Goal: Information Seeking & Learning: Learn about a topic

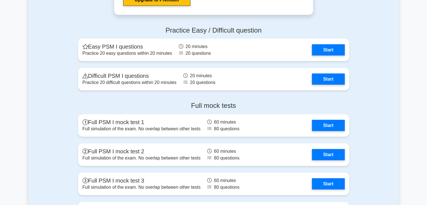
scroll to position [1291, 0]
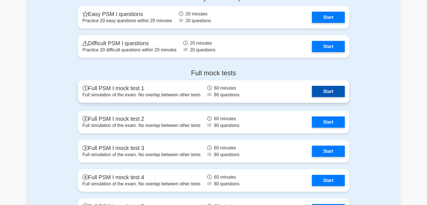
click at [339, 94] on link "Start" at bounding box center [328, 91] width 33 height 11
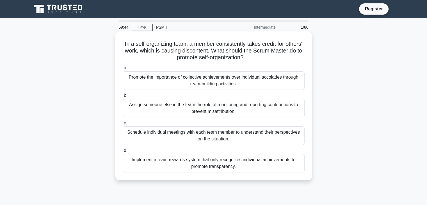
drag, startPoint x: 250, startPoint y: 59, endPoint x: 175, endPoint y: 60, distance: 75.8
click at [175, 60] on h5 "In a self-organizing team, a member consistently takes credit for others' work,…" at bounding box center [213, 50] width 183 height 21
click at [173, 60] on h5 "In a self-organizing team, a member consistently takes credit for others' work,…" at bounding box center [213, 50] width 183 height 21
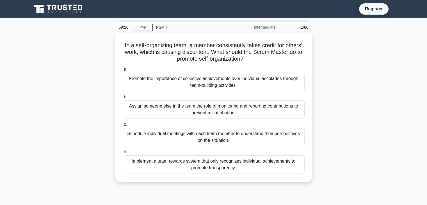
drag, startPoint x: 423, startPoint y: 0, endPoint x: 17, endPoint y: 96, distance: 417.5
click at [17, 96] on main "59:28 Stop PSM I Intermediate 1/80 In a self-organizing team, a member consiste…" at bounding box center [213, 160] width 427 height 285
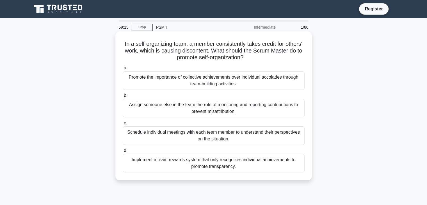
click at [203, 81] on div "Promote the importance of collective achievements over individual accolades thr…" at bounding box center [214, 80] width 182 height 19
click at [123, 70] on input "a. Promote the importance of collective achievements over individual accolades …" at bounding box center [123, 68] width 0 height 4
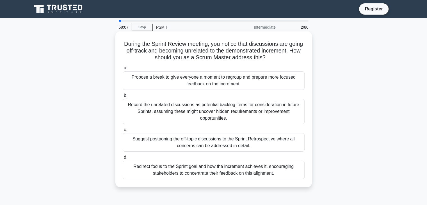
click at [210, 168] on div "Redirect focus to the Sprint goal and how the increment achieves it, encouragin…" at bounding box center [214, 170] width 182 height 19
click at [123, 159] on input "d. Redirect focus to the Sprint goal and how the increment achieves it, encoura…" at bounding box center [123, 157] width 0 height 4
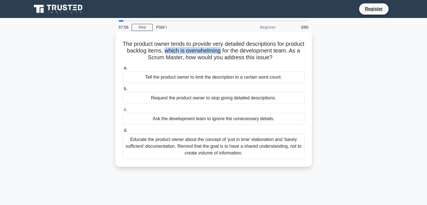
drag, startPoint x: 189, startPoint y: 51, endPoint x: 246, endPoint y: 49, distance: 56.4
click at [246, 49] on h5 "The product owner tends to provide very detailed descriptions for product backl…" at bounding box center [213, 50] width 183 height 21
click at [251, 50] on h5 "The product owner tends to provide very detailed descriptions for product backl…" at bounding box center [213, 50] width 183 height 21
click at [279, 56] on icon ".spinner_0XTQ{transform-origin:center;animation:spinner_y6GP .75s linear infini…" at bounding box center [275, 57] width 7 height 7
drag, startPoint x: 289, startPoint y: 58, endPoint x: 283, endPoint y: 58, distance: 5.6
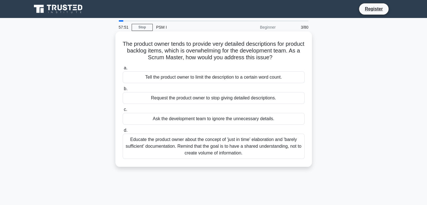
click at [281, 58] on h5 "The product owner tends to provide very detailed descriptions for product backl…" at bounding box center [213, 50] width 183 height 21
click at [279, 58] on icon ".spinner_0XTQ{transform-origin:center;animation:spinner_y6GP .75s linear infini…" at bounding box center [275, 57] width 7 height 7
drag, startPoint x: 289, startPoint y: 58, endPoint x: 283, endPoint y: 58, distance: 5.6
click at [283, 58] on h5 "The product owner tends to provide very detailed descriptions for product backl…" at bounding box center [213, 50] width 183 height 21
click at [284, 58] on h5 "The product owner tends to provide very detailed descriptions for product backl…" at bounding box center [213, 50] width 183 height 21
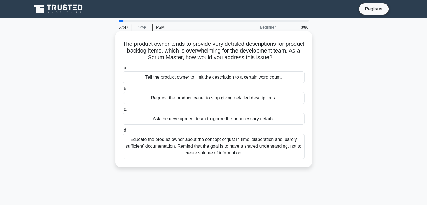
click at [285, 58] on h5 "The product owner tends to provide very detailed descriptions for product backl…" at bounding box center [213, 50] width 183 height 21
click at [286, 58] on h5 "The product owner tends to provide very detailed descriptions for product backl…" at bounding box center [213, 50] width 183 height 21
click at [255, 146] on div "Educate the product owner about the concept of 'just in time' elaboration and '…" at bounding box center [214, 146] width 182 height 25
click at [123, 132] on input "d. Educate the product owner about the concept of 'just in time' elaboration an…" at bounding box center [123, 131] width 0 height 4
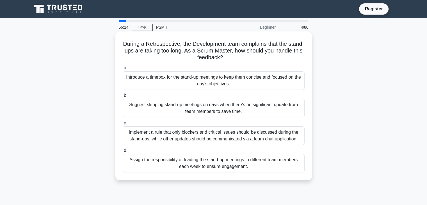
click at [233, 77] on div "Introduce a timebox for the stand-up meetings to keep them concise and focused …" at bounding box center [214, 80] width 182 height 19
click at [123, 70] on input "a. Introduce a timebox for the stand-up meetings to keep them concise and focus…" at bounding box center [123, 68] width 0 height 4
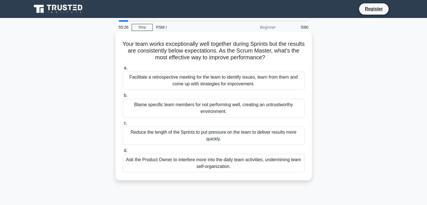
click at [200, 83] on div "Facilitate a retrospective meeting for the team to identify issues, learn from …" at bounding box center [214, 80] width 182 height 19
click at [123, 70] on input "a. Facilitate a retrospective meeting for the team to identify issues, learn fr…" at bounding box center [123, 68] width 0 height 4
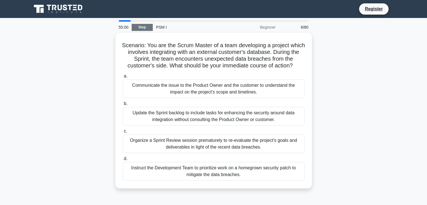
click at [147, 29] on link "Stop" at bounding box center [142, 27] width 21 height 7
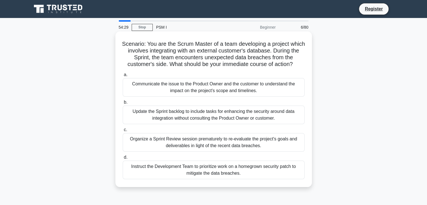
drag, startPoint x: 300, startPoint y: 64, endPoint x: 121, endPoint y: 42, distance: 180.4
click at [121, 42] on div "Scenario: You are the Scrum Master of a team developing a project which involve…" at bounding box center [214, 109] width 192 height 151
copy h5 "Scenario: You are the Scrum Master of a team developing a project which involve…"
drag, startPoint x: 268, startPoint y: 175, endPoint x: 148, endPoint y: 155, distance: 122.4
click at [150, 157] on label "d. Instruct the Development Team to prioritize work on a homegrown security pat…" at bounding box center [214, 166] width 182 height 25
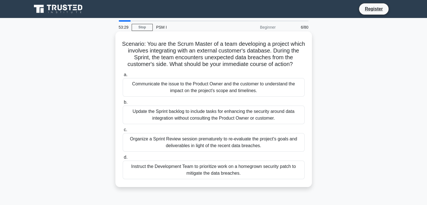
copy label "Instruct the Development Team to prioritize work on a homegrown security patch …"
click at [272, 90] on div "Communicate the issue to the Product Owner and the customer to understand the i…" at bounding box center [214, 87] width 182 height 19
click at [123, 77] on input "a. Communicate the issue to the Product Owner and the customer to understand th…" at bounding box center [123, 75] width 0 height 4
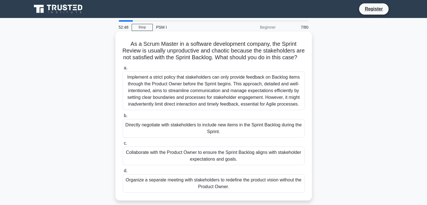
drag, startPoint x: 232, startPoint y: 58, endPoint x: 235, endPoint y: 61, distance: 5.0
click at [235, 61] on h5 "As a Scrum Master in a software development company, the Sprint Review is usual…" at bounding box center [213, 50] width 183 height 21
drag, startPoint x: 234, startPoint y: 64, endPoint x: 230, endPoint y: 57, distance: 8.0
click at [230, 57] on h5 "As a Scrum Master in a software development company, the Sprint Review is usual…" at bounding box center [213, 50] width 183 height 21
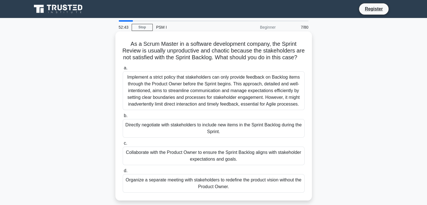
click at [230, 57] on h5 "As a Scrum Master in a software development company, the Sprint Review is usual…" at bounding box center [213, 50] width 183 height 21
click at [228, 61] on h5 "As a Scrum Master in a software development company, the Sprint Review is usual…" at bounding box center [213, 50] width 183 height 21
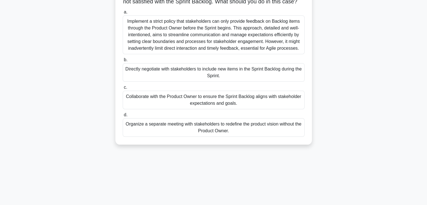
scroll to position [56, 0]
click at [265, 106] on div "Collaborate with the Product Owner to ensure the Sprint Backlog aligns with sta…" at bounding box center [214, 99] width 182 height 19
click at [123, 89] on input "c. Collaborate with the Product Owner to ensure the Sprint Backlog aligns with …" at bounding box center [123, 87] width 0 height 4
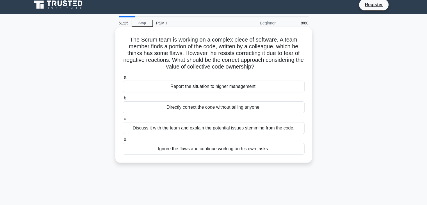
scroll to position [0, 0]
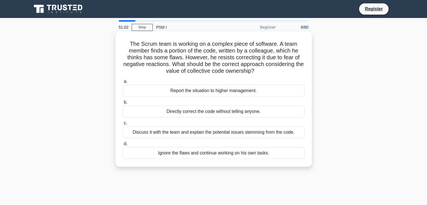
drag, startPoint x: 265, startPoint y: 72, endPoint x: 156, endPoint y: 71, distance: 109.7
click at [156, 71] on h5 "The Scrum team is working on a complex piece of software. A team member finds a…" at bounding box center [213, 57] width 183 height 34
click at [269, 73] on h5 "The Scrum team is working on a complex piece of software. A team member finds a…" at bounding box center [213, 57] width 183 height 34
click at [203, 134] on div "Discuss it with the team and explain the potential issues stemming from the cod…" at bounding box center [214, 132] width 182 height 12
click at [123, 125] on input "c. Discuss it with the team and explain the potential issues stemming from the …" at bounding box center [123, 123] width 0 height 4
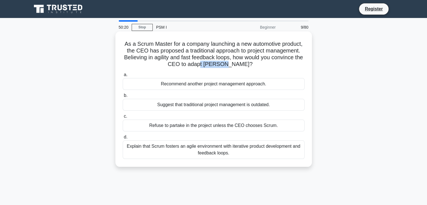
drag, startPoint x: 249, startPoint y: 66, endPoint x: 234, endPoint y: 64, distance: 15.0
click at [224, 64] on h5 "As a Scrum Master for a company launching a new automotive product, the CEO has…" at bounding box center [213, 54] width 183 height 28
click at [267, 150] on div "Explain that Scrum fosters an agile environment with iterative product developm…" at bounding box center [214, 149] width 182 height 19
click at [123, 139] on input "d. Explain that Scrum fosters an agile environment with iterative product devel…" at bounding box center [123, 137] width 0 height 4
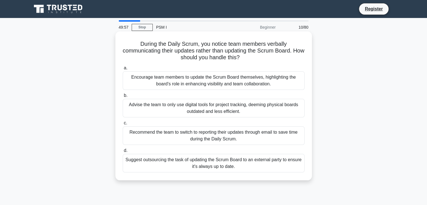
drag, startPoint x: 254, startPoint y: 57, endPoint x: 254, endPoint y: 61, distance: 4.2
click at [253, 61] on h5 "During the Daily Scrum, you notice team members verbally communicating their up…" at bounding box center [213, 50] width 183 height 21
drag, startPoint x: 254, startPoint y: 61, endPoint x: 263, endPoint y: 60, distance: 9.0
click at [255, 61] on h5 "During the Daily Scrum, you notice team members verbally communicating their up…" at bounding box center [213, 50] width 183 height 21
drag, startPoint x: 262, startPoint y: 60, endPoint x: 260, endPoint y: 51, distance: 9.5
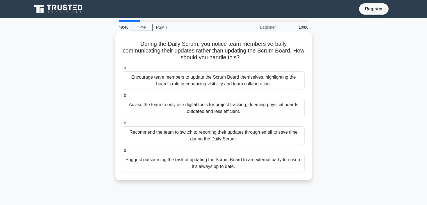
click at [260, 51] on h5 "During the Daily Scrum, you notice team members verbally communicating their up…" at bounding box center [213, 50] width 183 height 21
click at [259, 55] on h5 "During the Daily Scrum, you notice team members verbally communicating their up…" at bounding box center [213, 50] width 183 height 21
drag, startPoint x: 260, startPoint y: 58, endPoint x: 173, endPoint y: 55, distance: 87.9
click at [173, 55] on h5 "During the Daily Scrum, you notice team members verbally communicating their up…" at bounding box center [213, 50] width 183 height 21
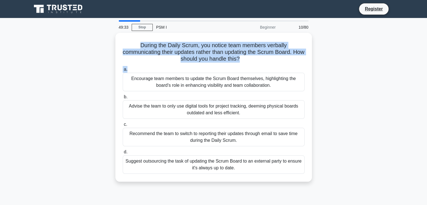
drag, startPoint x: 251, startPoint y: 63, endPoint x: 101, endPoint y: 40, distance: 151.3
click at [101, 40] on div "During the Daily Scrum, you notice team members verbally communicating their up…" at bounding box center [213, 110] width 370 height 155
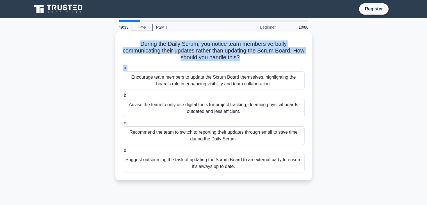
click at [210, 54] on h5 "During the Daily Scrum, you notice team members verbally communicating their up…" at bounding box center [213, 50] width 183 height 21
click at [259, 61] on h5 "During the Daily Scrum, you notice team members verbally communicating their up…" at bounding box center [213, 50] width 183 height 21
click at [261, 61] on h5 "During the Daily Scrum, you notice team members verbally communicating their up…" at bounding box center [213, 50] width 183 height 21
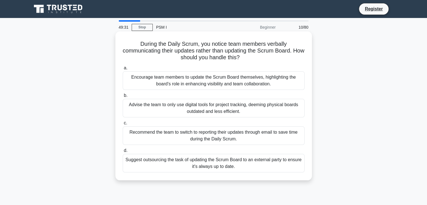
drag, startPoint x: 260, startPoint y: 60, endPoint x: 123, endPoint y: 46, distance: 136.8
click at [123, 46] on h5 "During the Daily Scrum, you notice team members verbally communicating their up…" at bounding box center [213, 50] width 183 height 21
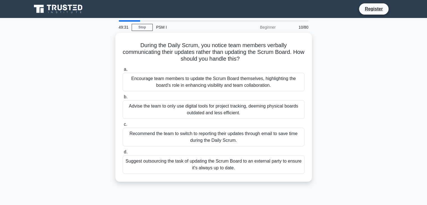
copy h5 "During the Daily Scrum, you notice team members verbally communicating their up…"
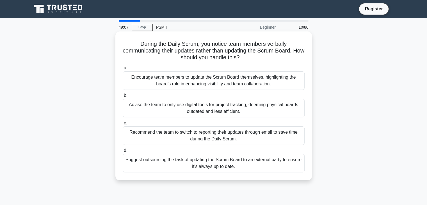
click at [215, 83] on div "Encourage team members to update the Scrum Board themselves, highlighting the b…" at bounding box center [214, 80] width 182 height 19
click at [123, 70] on input "a. Encourage team members to update the Scrum Board themselves, highlighting th…" at bounding box center [123, 68] width 0 height 4
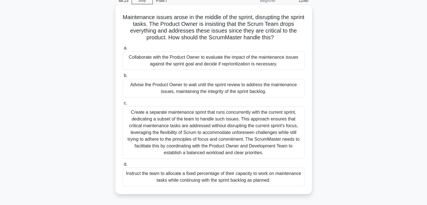
scroll to position [28, 0]
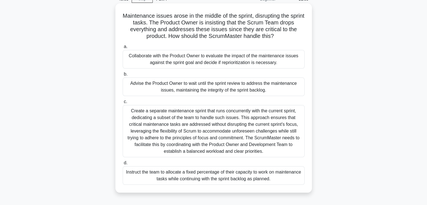
click at [204, 175] on div "Instruct the team to allocate a fixed percentage of their capacity to work on m…" at bounding box center [214, 175] width 182 height 19
click at [123, 165] on input "d. Instruct the team to allocate a fixed percentage of their capacity to work o…" at bounding box center [123, 163] width 0 height 4
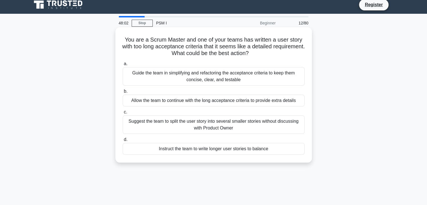
scroll to position [0, 0]
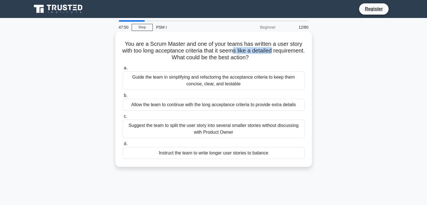
drag, startPoint x: 280, startPoint y: 51, endPoint x: 251, endPoint y: 52, distance: 29.2
click at [251, 52] on h5 "You are a Scrum Master and one of your teams has written a user story with too …" at bounding box center [213, 50] width 183 height 21
click at [276, 58] on h5 "You are a Scrum Master and one of your teams has written a user story with too …" at bounding box center [213, 50] width 183 height 21
click at [276, 57] on h5 "You are a Scrum Master and one of your teams has written a user story with too …" at bounding box center [213, 50] width 183 height 21
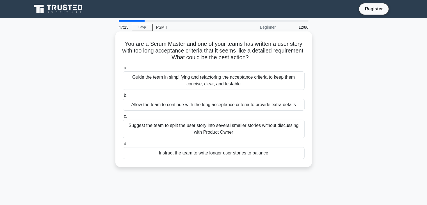
click at [237, 80] on div "Guide the team in simplifying and refactoring the acceptance criteria to keep t…" at bounding box center [214, 80] width 182 height 19
click at [123, 70] on input "a. Guide the team in simplifying and refactoring the acceptance criteria to kee…" at bounding box center [123, 68] width 0 height 4
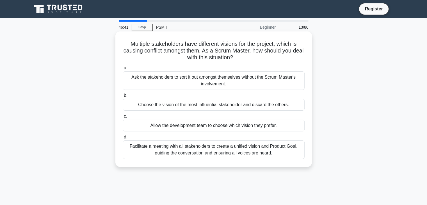
click at [231, 151] on div "Facilitate a meeting with all stakeholders to create a unified vision and Produ…" at bounding box center [214, 149] width 182 height 19
click at [123, 139] on input "d. Facilitate a meeting with all stakeholders to create a unified vision and Pr…" at bounding box center [123, 137] width 0 height 4
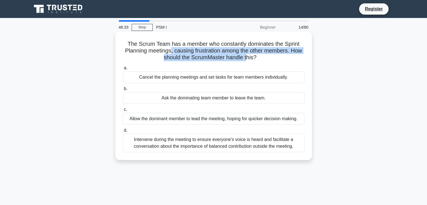
drag, startPoint x: 170, startPoint y: 51, endPoint x: 253, endPoint y: 56, distance: 83.5
click at [247, 56] on h5 "The Scrum Team has a member who constantly dominates the Sprint Planning meetin…" at bounding box center [213, 50] width 183 height 21
drag, startPoint x: 257, startPoint y: 56, endPoint x: 264, endPoint y: 57, distance: 6.5
click at [258, 56] on h5 "The Scrum Team has a member who constantly dominates the Sprint Planning meetin…" at bounding box center [213, 50] width 183 height 21
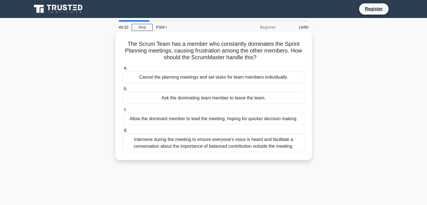
click at [269, 59] on h5 "The Scrum Team has a member who constantly dominates the Sprint Planning meetin…" at bounding box center [213, 50] width 183 height 21
click at [172, 142] on div "Intervene during the meeting to ensure everyone's voice is heard and facilitate…" at bounding box center [214, 143] width 182 height 19
click at [123, 132] on input "d. Intervene during the meeting to ensure everyone's voice is heard and facilit…" at bounding box center [123, 131] width 0 height 4
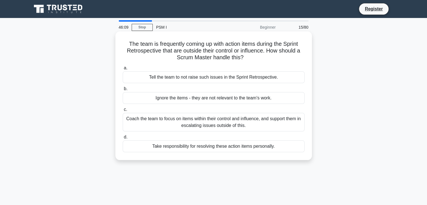
drag, startPoint x: 271, startPoint y: 57, endPoint x: 234, endPoint y: 58, distance: 36.5
click at [230, 60] on h5 "The team is frequently coming up with action items during the Sprint Retrospect…" at bounding box center [213, 50] width 183 height 21
click at [234, 58] on h5 "The team is frequently coming up with action items during the Sprint Retrospect…" at bounding box center [213, 50] width 183 height 21
drag, startPoint x: 153, startPoint y: 77, endPoint x: 282, endPoint y: 82, distance: 129.8
click at [282, 82] on div "Tell the team to not raise such issues in the Sprint Retrospective." at bounding box center [214, 77] width 182 height 12
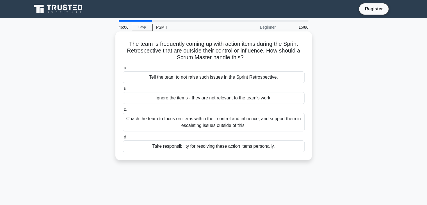
click at [283, 69] on label "a. Tell the team to not raise such issues in the Sprint Retrospective." at bounding box center [214, 74] width 182 height 19
click at [123, 69] on input "a. Tell the team to not raise such issues in the Sprint Retrospective." at bounding box center [123, 68] width 0 height 4
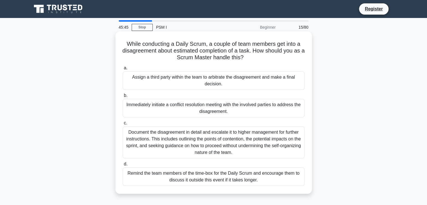
drag, startPoint x: 249, startPoint y: 61, endPoint x: 259, endPoint y: 60, distance: 9.5
click at [259, 60] on h5 "While conducting a Daily Scrum, a couple of team members get into a disagreemen…" at bounding box center [213, 50] width 183 height 21
drag, startPoint x: 271, startPoint y: 59, endPoint x: 194, endPoint y: 59, distance: 76.6
click at [194, 59] on h5 "While conducting a Daily Scrum, a couple of team members get into a disagreemen…" at bounding box center [213, 50] width 183 height 21
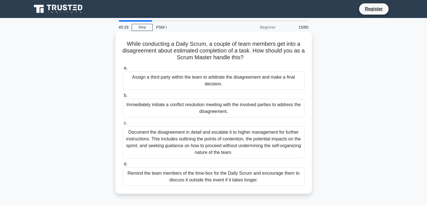
click at [194, 59] on h5 "While conducting a Daily Scrum, a couple of team members get into a disagreemen…" at bounding box center [213, 50] width 183 height 21
drag, startPoint x: 262, startPoint y: 156, endPoint x: 118, endPoint y: 133, distance: 145.5
click at [118, 133] on div "While conducting a Daily Scrum, a couple of team members get into a disagreemen…" at bounding box center [214, 113] width 192 height 158
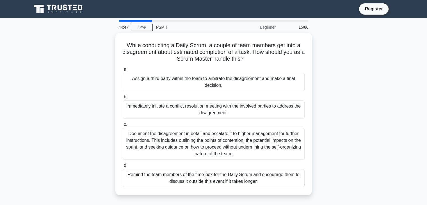
copy div "Document the disagreement in detail and escalate it to higher management for fu…"
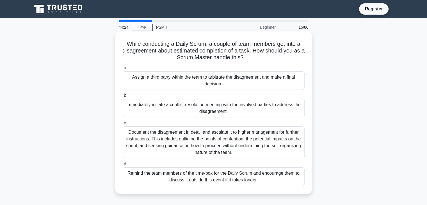
drag, startPoint x: 203, startPoint y: 175, endPoint x: 208, endPoint y: 175, distance: 4.5
click at [203, 175] on div "Remind the team members of the time-box for the Daily Scrum and encourage them …" at bounding box center [214, 176] width 182 height 19
click at [123, 166] on input "d. Remind the team members of the time-box for the Daily Scrum and encourage th…" at bounding box center [123, 164] width 0 height 4
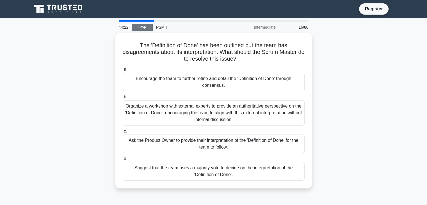
click at [139, 25] on link "Stop" at bounding box center [142, 27] width 21 height 7
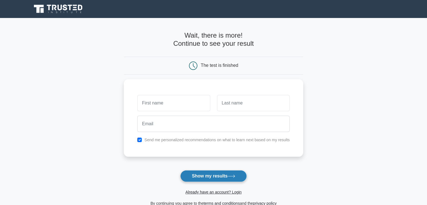
click at [194, 176] on button "Show my results" at bounding box center [213, 176] width 66 height 12
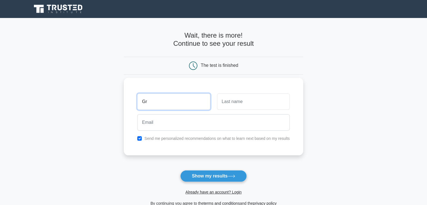
type input "G"
type input "Francisco"
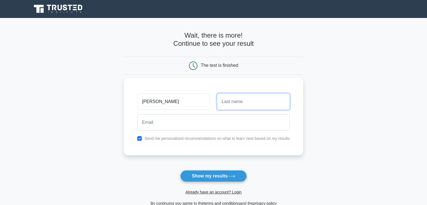
type input "w"
type input "Wilman"
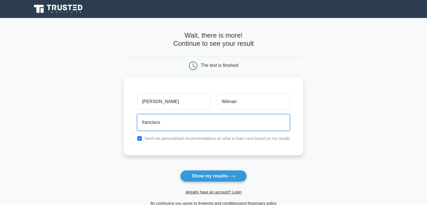
type input "franciscoewilman@gmail.com"
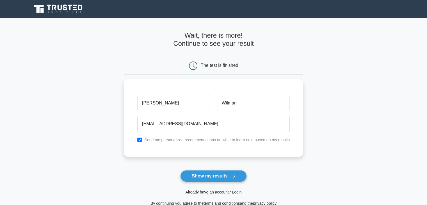
click at [214, 177] on button "Show my results" at bounding box center [213, 176] width 66 height 12
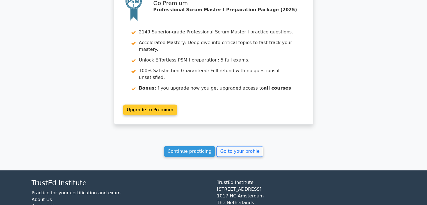
scroll to position [815, 0]
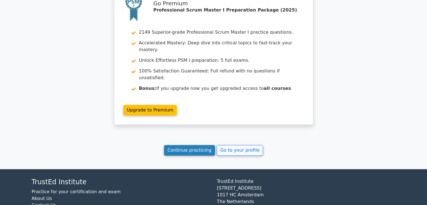
click at [188, 145] on link "Continue practicing" at bounding box center [189, 150] width 51 height 11
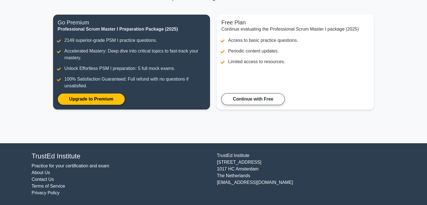
scroll to position [63, 0]
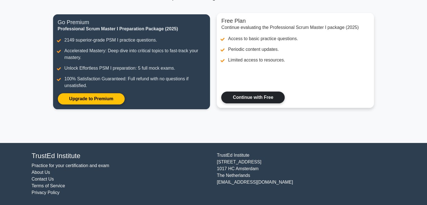
click at [254, 93] on link "Continue with Free" at bounding box center [252, 97] width 63 height 12
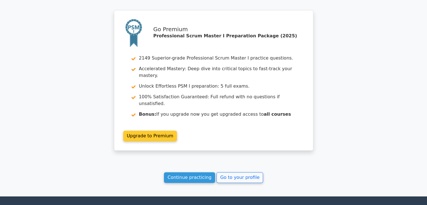
scroll to position [814, 0]
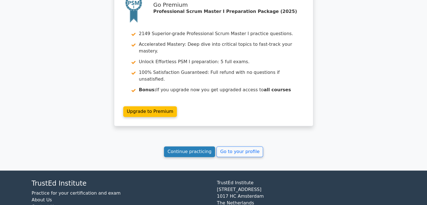
click at [206, 146] on link "Continue practicing" at bounding box center [189, 151] width 51 height 11
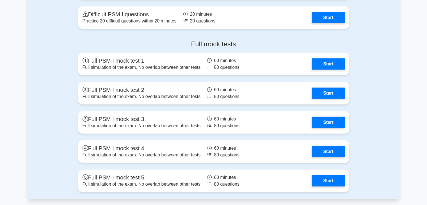
scroll to position [1544, 0]
